Goal: Information Seeking & Learning: Find specific fact

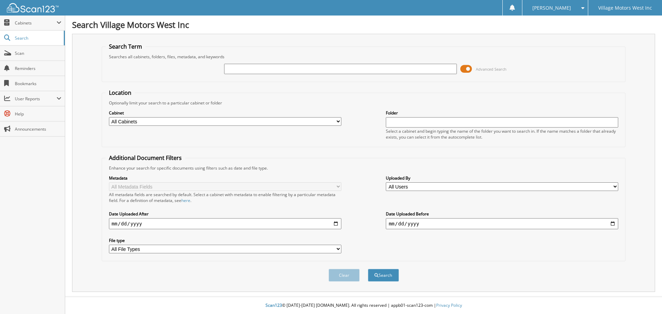
click at [251, 70] on input "text" at bounding box center [340, 69] width 232 height 10
type input "111977"
click at [368, 269] on button "Search" at bounding box center [383, 275] width 31 height 13
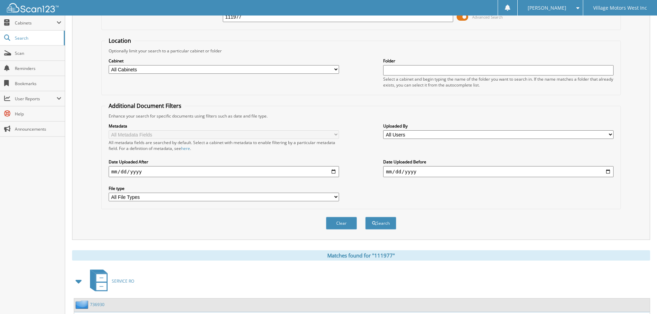
scroll to position [110, 0]
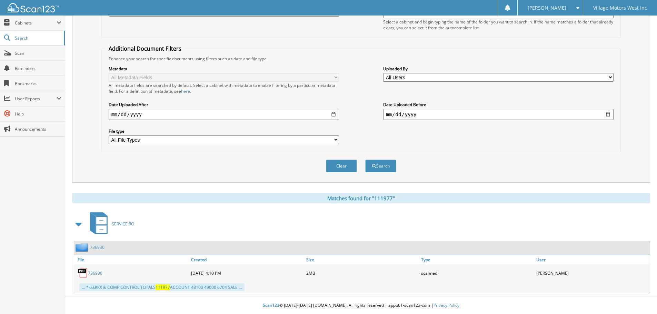
click at [97, 273] on link "736930" at bounding box center [95, 273] width 14 height 6
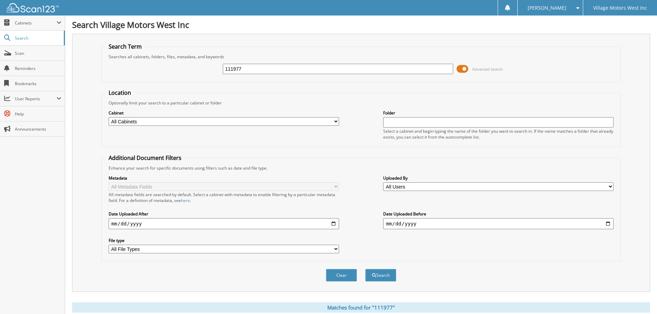
drag, startPoint x: 247, startPoint y: 70, endPoint x: 214, endPoint y: 70, distance: 32.8
click at [214, 70] on div "111977 Advanced Search" at bounding box center [361, 69] width 512 height 19
type input "m8128198"
click at [365, 269] on button "Search" at bounding box center [380, 275] width 31 height 13
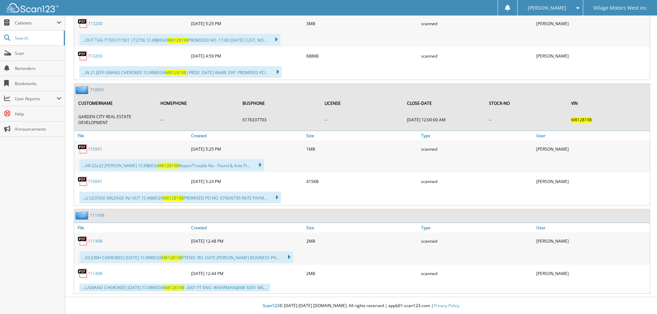
scroll to position [449, 0]
click at [54, 296] on div "Close Cabinets My Company Email Addresses Search Scan" at bounding box center [32, 165] width 65 height 299
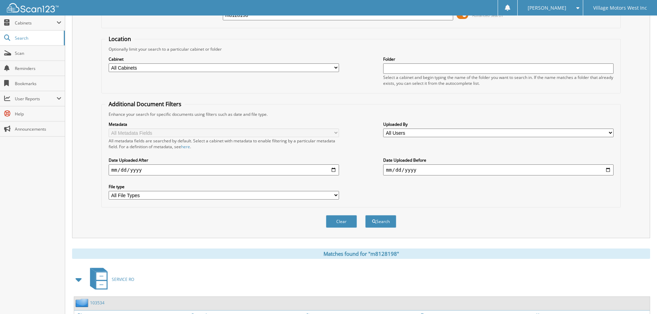
scroll to position [0, 0]
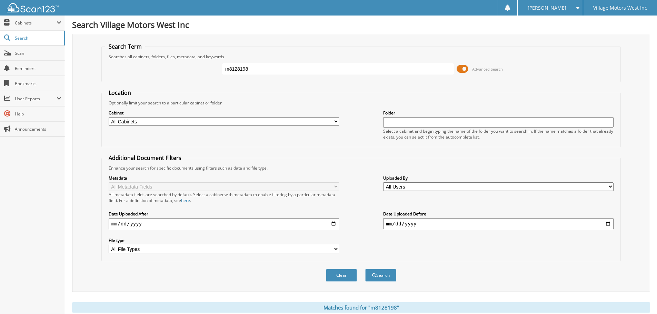
drag, startPoint x: 257, startPoint y: 70, endPoint x: 197, endPoint y: 74, distance: 59.8
click at [197, 74] on div "m8128198 Advanced Search" at bounding box center [361, 69] width 512 height 19
type input "111977"
click at [365, 269] on button "Search" at bounding box center [380, 275] width 31 height 13
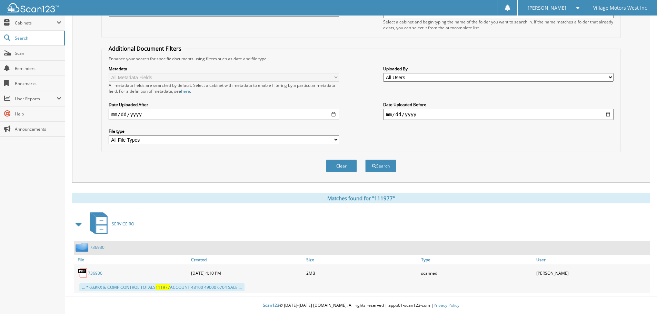
click at [278, 302] on div "Scan123 © [DATE]-[DATE] [DOMAIN_NAME]. All rights reserved | appb01-scan123-com…" at bounding box center [360, 305] width 591 height 17
click at [29, 38] on span "Search" at bounding box center [37, 38] width 45 height 6
